Goal: Go to known website: Access a specific website the user already knows

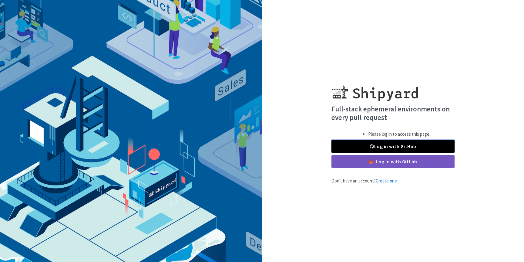
click at [359, 148] on link "Log in with GitHub" at bounding box center [392, 146] width 123 height 13
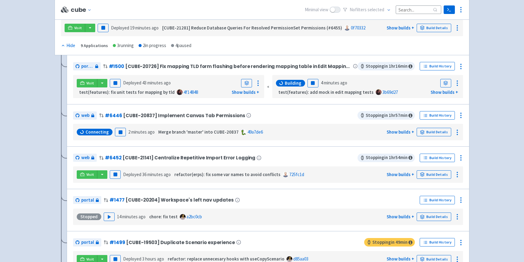
scroll to position [65, 0]
